Goal: Transaction & Acquisition: Purchase product/service

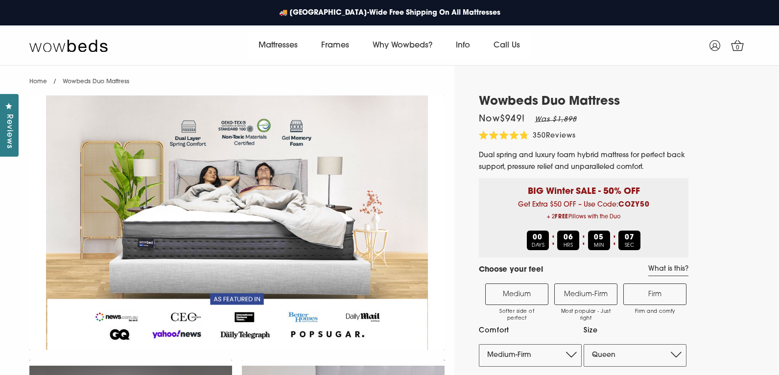
select select "Medium-Firm"
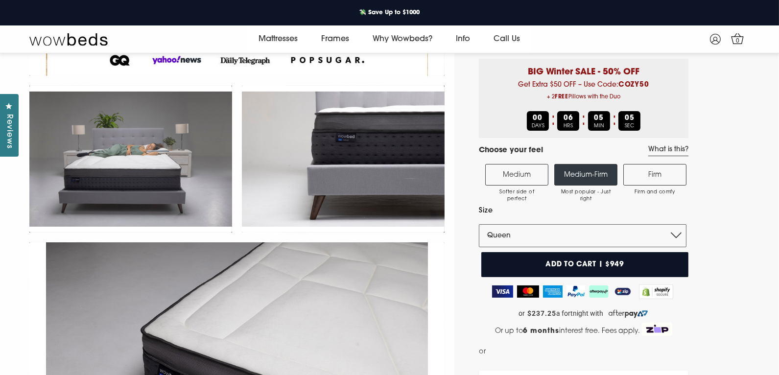
scroll to position [45, 0]
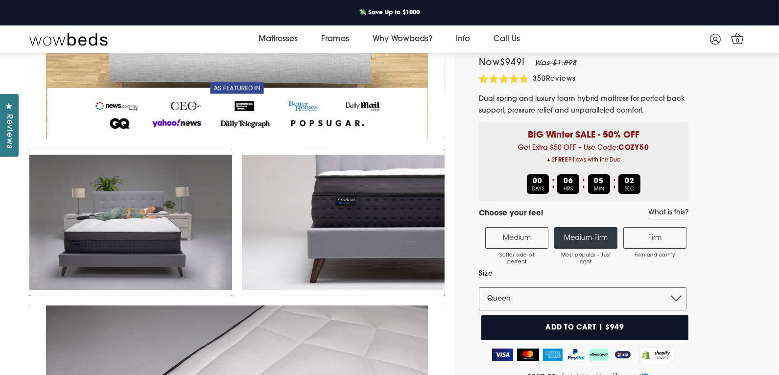
click at [527, 255] on span "Softer side of perfect" at bounding box center [516, 259] width 52 height 14
click at [0, 0] on input "Medium Softer side of perfect" at bounding box center [0, 0] width 0 height 0
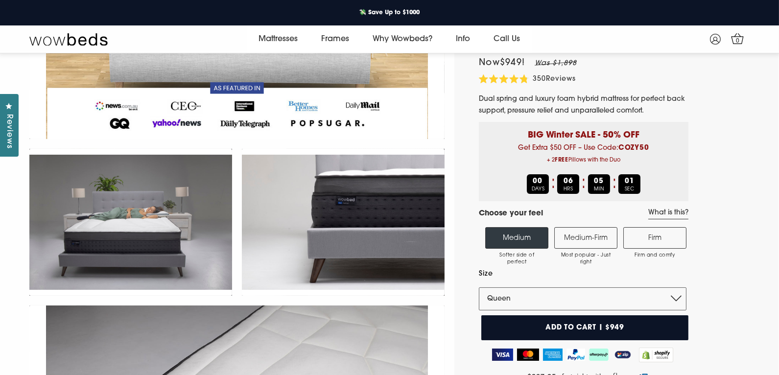
click at [578, 246] on label "Medium-Firm Most popular - Just right" at bounding box center [585, 238] width 63 height 22
click at [0, 0] on input "Medium-Firm Most popular - Just right" at bounding box center [0, 0] width 0 height 0
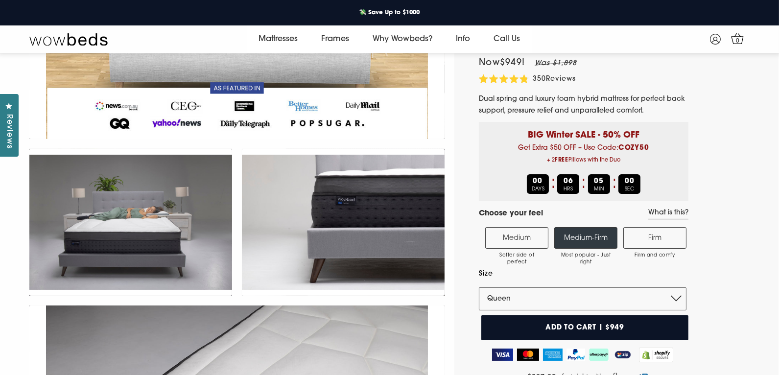
click at [649, 235] on label "Firm Firm and comfy" at bounding box center [654, 238] width 63 height 22
click at [0, 0] on input "Firm Firm and comfy" at bounding box center [0, 0] width 0 height 0
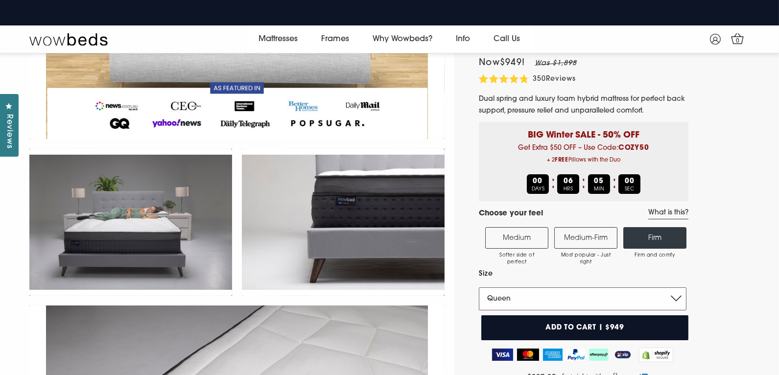
click at [615, 302] on select "Single King Single Double Queen King" at bounding box center [583, 298] width 208 height 23
click at [479, 288] on select "Single King Single Double Queen King" at bounding box center [583, 298] width 208 height 23
click at [522, 237] on label "Medium Softer side of perfect" at bounding box center [516, 238] width 63 height 22
click at [0, 0] on input "Medium Softer side of perfect" at bounding box center [0, 0] width 0 height 0
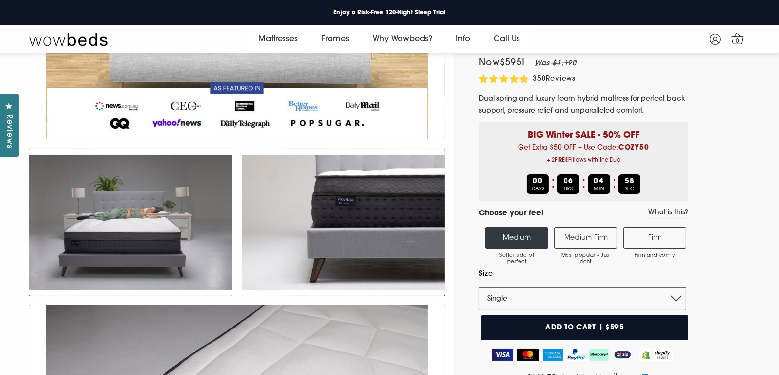
click at [560, 237] on label "Medium-Firm Most popular - Just right" at bounding box center [585, 238] width 63 height 22
click at [0, 0] on input "Medium-Firm Most popular - Just right" at bounding box center [0, 0] width 0 height 0
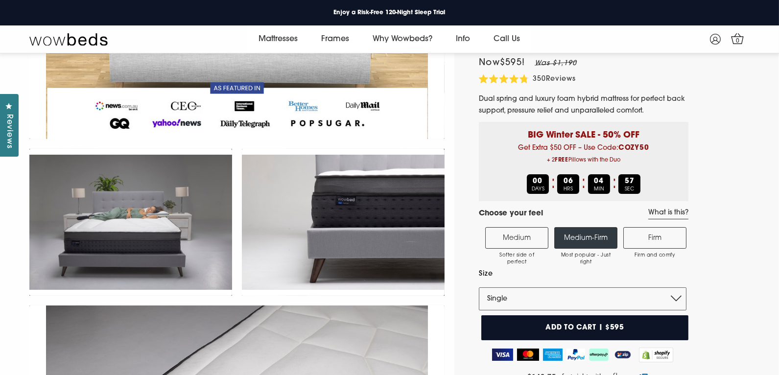
click at [580, 237] on label "Medium-Firm Most popular - Just right" at bounding box center [585, 238] width 63 height 22
click at [0, 0] on input "Medium-Firm Most popular - Just right" at bounding box center [0, 0] width 0 height 0
click at [634, 237] on label "Firm Firm and comfy" at bounding box center [654, 238] width 63 height 22
click at [0, 0] on input "Firm Firm and comfy" at bounding box center [0, 0] width 0 height 0
click at [597, 297] on select "Single King Single Double Queen King" at bounding box center [583, 298] width 208 height 23
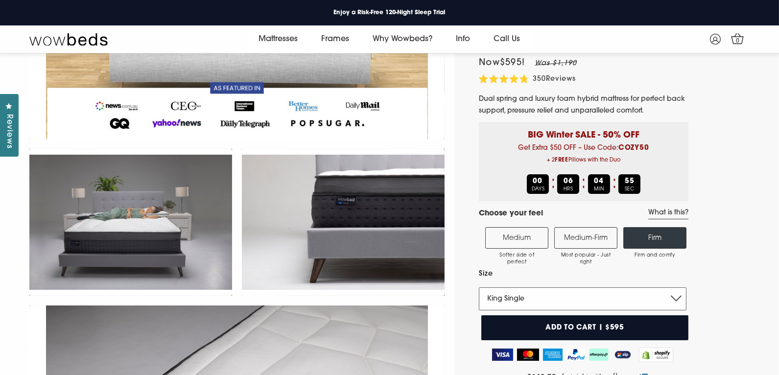
click at [479, 288] on select "Single King Single Double Queen King" at bounding box center [583, 298] width 208 height 23
click at [528, 236] on label "Medium Softer side of perfect" at bounding box center [516, 238] width 63 height 22
click at [0, 0] on input "Medium Softer side of perfect" at bounding box center [0, 0] width 0 height 0
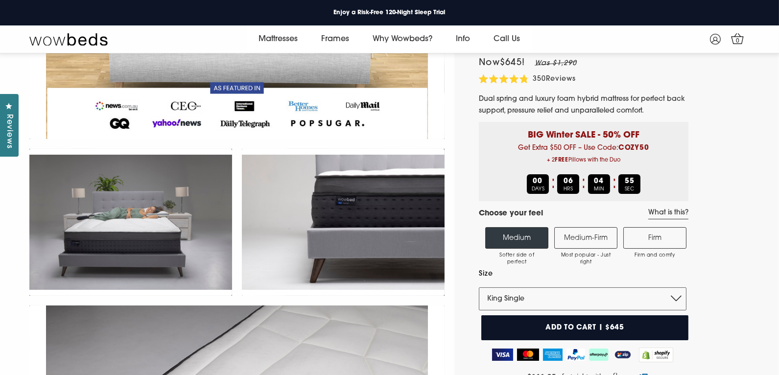
click at [602, 240] on label "Medium-Firm Most popular - Just right" at bounding box center [585, 238] width 63 height 22
click at [0, 0] on input "Medium-Firm Most popular - Just right" at bounding box center [0, 0] width 0 height 0
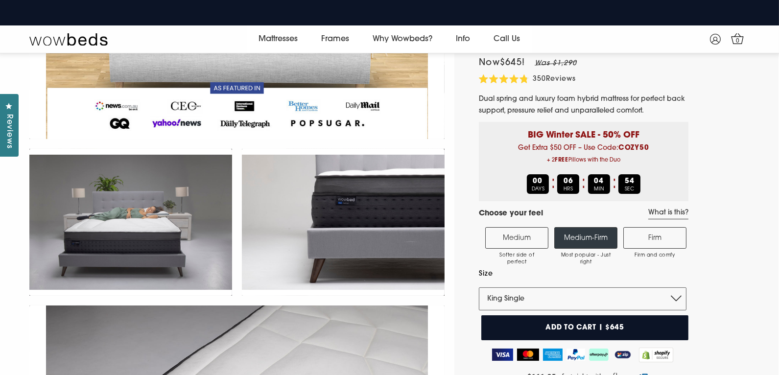
click at [632, 240] on label "Firm Firm and comfy" at bounding box center [654, 238] width 63 height 22
click at [0, 0] on input "Firm Firm and comfy" at bounding box center [0, 0] width 0 height 0
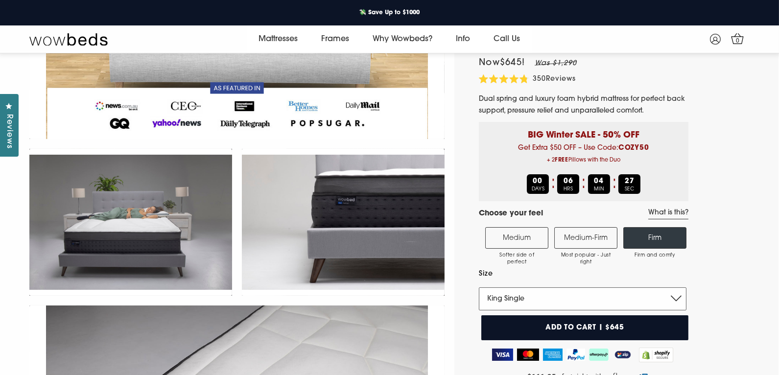
click at [540, 294] on select "Single King Single Double Queen King" at bounding box center [583, 298] width 208 height 23
click at [479, 288] on select "Single King Single Double Queen King" at bounding box center [583, 298] width 208 height 23
click at [513, 237] on label "Medium Softer side of perfect" at bounding box center [516, 238] width 63 height 22
click at [0, 0] on input "Medium Softer side of perfect" at bounding box center [0, 0] width 0 height 0
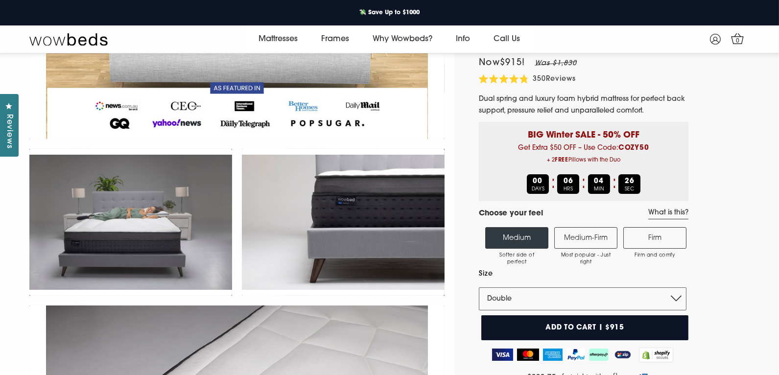
click at [592, 233] on label "Medium-Firm Most popular - Just right" at bounding box center [585, 238] width 63 height 22
click at [0, 0] on input "Medium-Firm Most popular - Just right" at bounding box center [0, 0] width 0 height 0
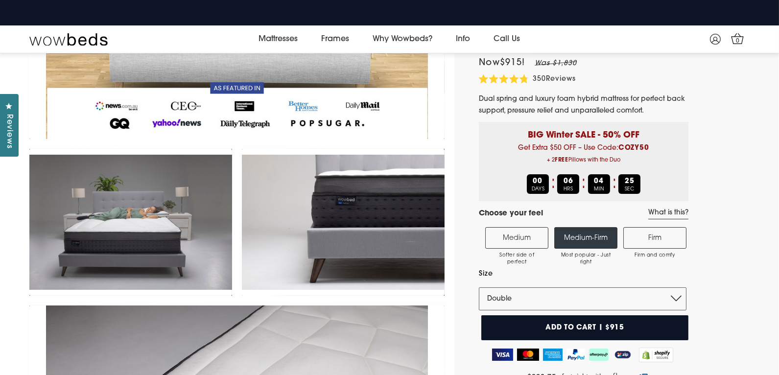
click at [651, 242] on label "Firm Firm and comfy" at bounding box center [654, 238] width 63 height 22
click at [0, 0] on input "Firm Firm and comfy" at bounding box center [0, 0] width 0 height 0
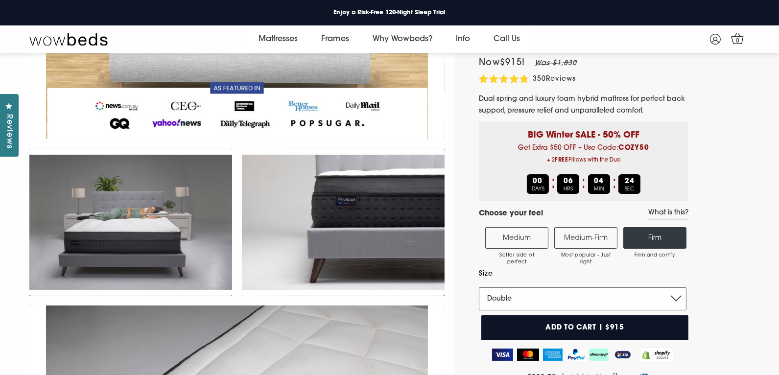
click at [533, 291] on select "Single King Single Double Queen King" at bounding box center [583, 298] width 208 height 23
select select "King"
click at [479, 288] on select "Single King Single Double Queen King" at bounding box center [583, 298] width 208 height 23
click at [520, 239] on label "Medium Softer side of perfect" at bounding box center [516, 238] width 63 height 22
click at [0, 0] on input "Medium Softer side of perfect" at bounding box center [0, 0] width 0 height 0
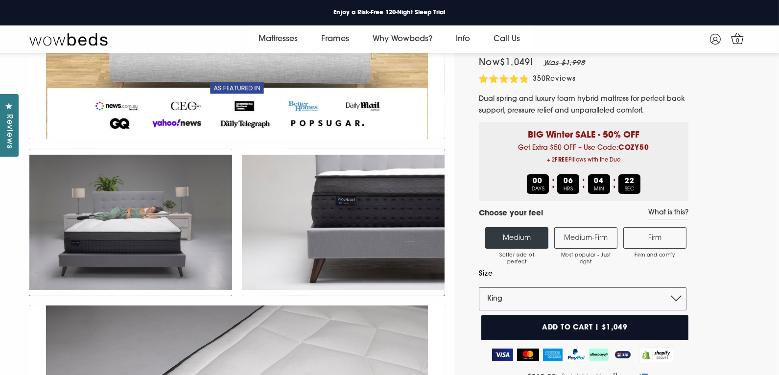
click at [598, 239] on label "Medium-Firm Most popular - Just right" at bounding box center [585, 238] width 63 height 22
click at [0, 0] on input "Medium-Firm Most popular - Just right" at bounding box center [0, 0] width 0 height 0
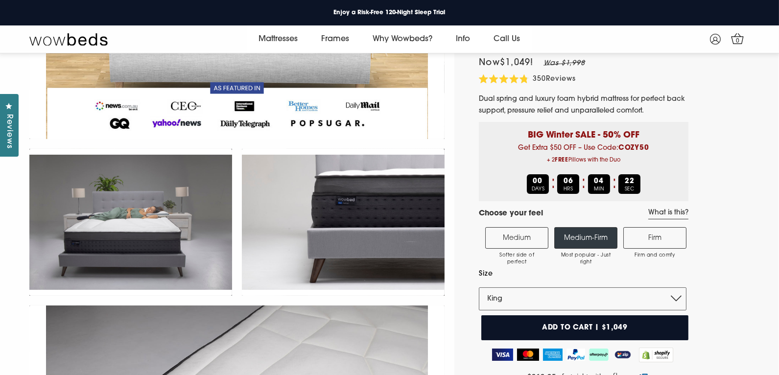
click at [664, 238] on label "Firm Firm and comfy" at bounding box center [654, 238] width 63 height 22
click at [0, 0] on input "Firm Firm and comfy" at bounding box center [0, 0] width 0 height 0
click at [534, 231] on label "Medium Softer side of perfect" at bounding box center [516, 238] width 63 height 22
click at [0, 0] on input "Medium Softer side of perfect" at bounding box center [0, 0] width 0 height 0
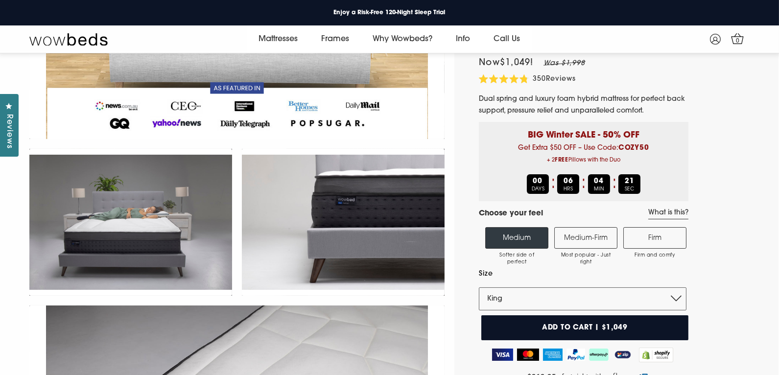
click at [589, 242] on label "Medium-Firm Most popular - Just right" at bounding box center [585, 238] width 63 height 22
click at [0, 0] on input "Medium-Firm Most popular - Just right" at bounding box center [0, 0] width 0 height 0
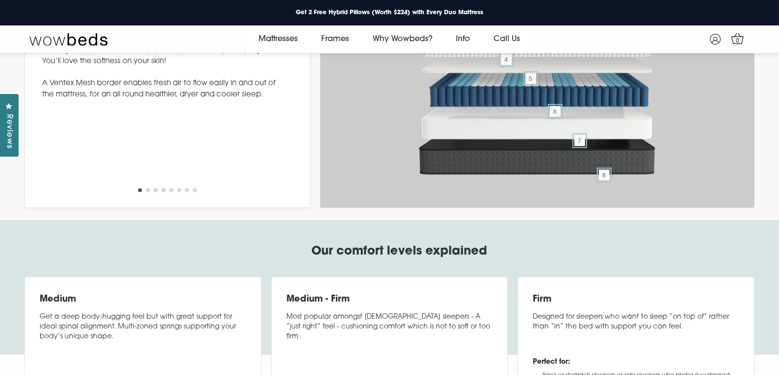
scroll to position [3706, 0]
